Goal: Information Seeking & Learning: Understand process/instructions

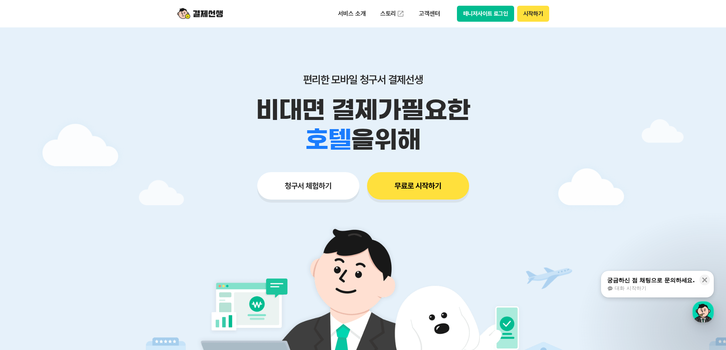
click at [210, 10] on img at bounding box center [200, 13] width 46 height 14
click at [433, 13] on p "고객센터" at bounding box center [430, 14] width 32 height 14
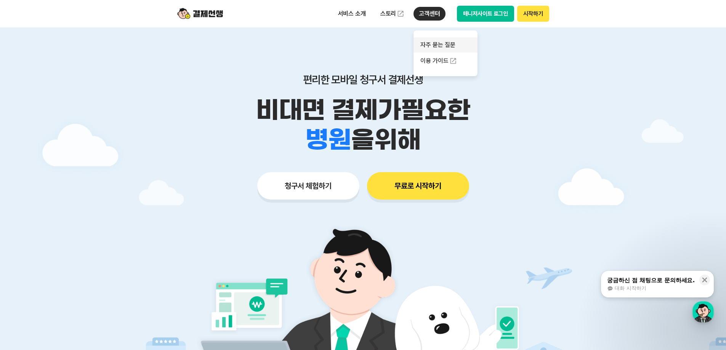
click at [447, 48] on link "자주 묻는 질문" at bounding box center [446, 44] width 64 height 15
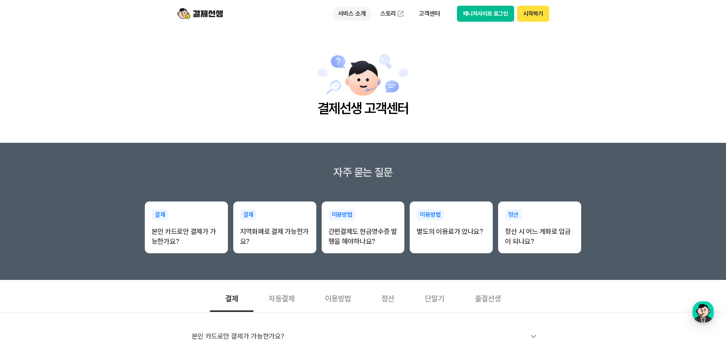
click at [357, 8] on p "서비스 소개" at bounding box center [352, 14] width 38 height 14
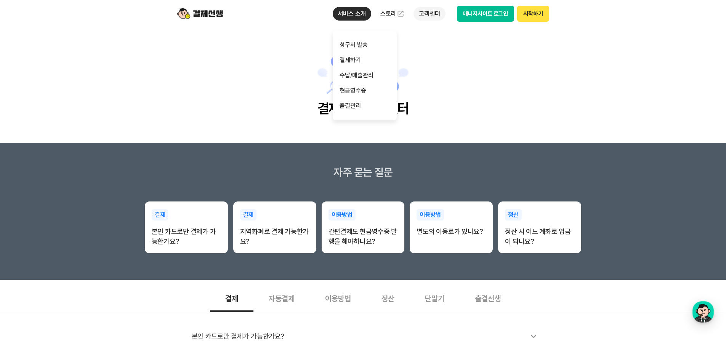
click at [418, 8] on p "고객센터" at bounding box center [430, 14] width 32 height 14
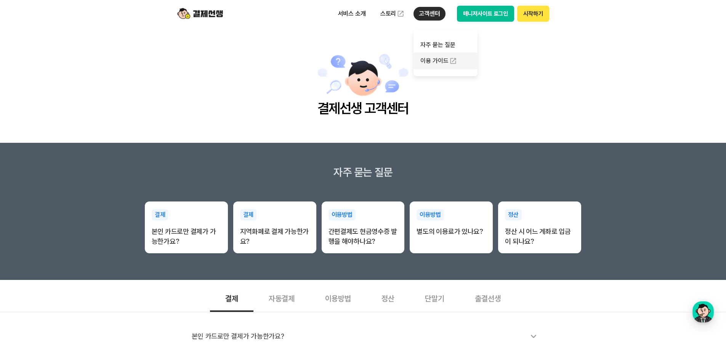
click at [447, 64] on link "이용 가이드" at bounding box center [446, 61] width 64 height 17
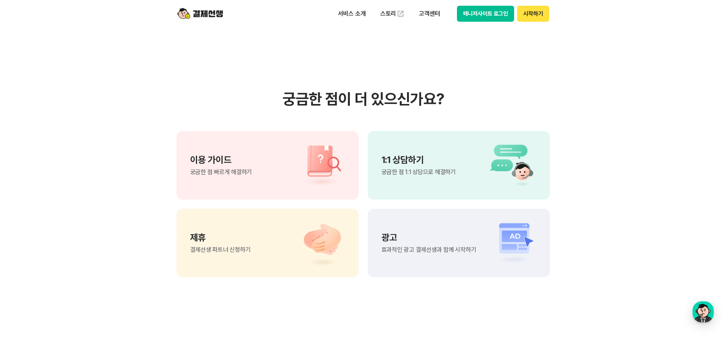
scroll to position [495, 0]
click at [215, 157] on p "이용 가이드" at bounding box center [221, 159] width 62 height 9
